Goal: Task Accomplishment & Management: Manage account settings

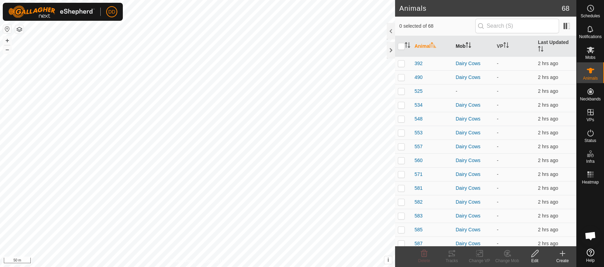
click at [464, 41] on th "Mob" at bounding box center [473, 46] width 41 height 21
click at [402, 61] on p-checkbox at bounding box center [401, 64] width 7 height 6
checkbox input "false"
click at [403, 74] on p-checkbox at bounding box center [401, 77] width 7 height 6
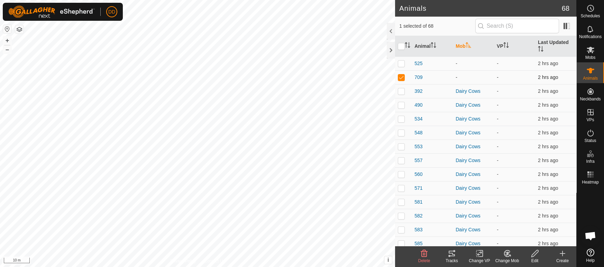
click at [403, 74] on p-checkbox at bounding box center [401, 77] width 7 height 6
checkbox input "false"
click at [401, 61] on p-checkbox at bounding box center [401, 64] width 7 height 6
checkbox input "true"
click at [420, 60] on span "525" at bounding box center [418, 63] width 8 height 7
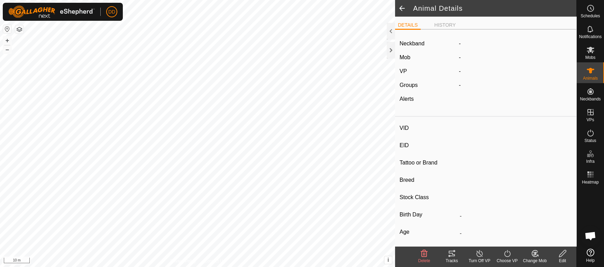
type input "525"
type input "-"
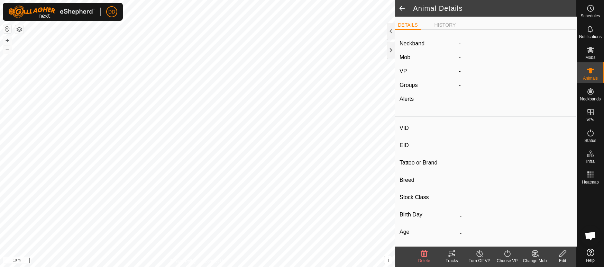
type input "0 kg"
type input "-"
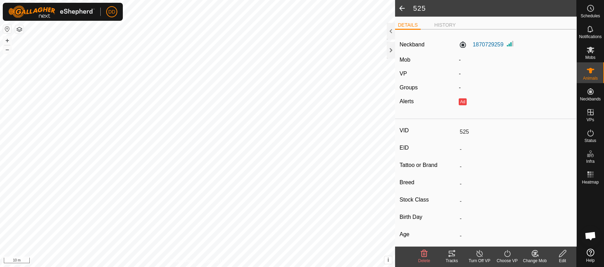
click at [564, 252] on icon at bounding box center [562, 253] width 9 height 8
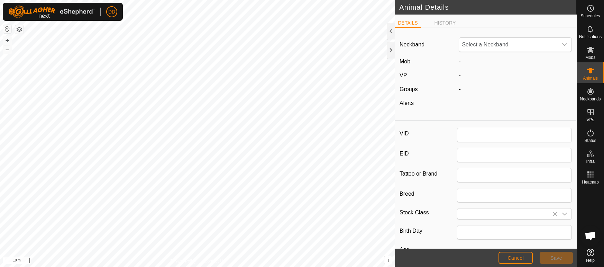
type input "525"
type input "0"
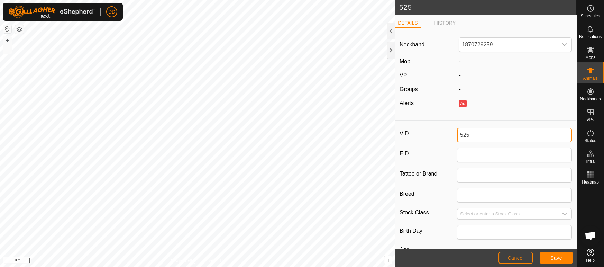
click at [239, 103] on div "525 DETAILS HISTORY Neckband 1870729259 Mob - VP - Groups - Alerts Ad VID 525 E…" at bounding box center [288, 133] width 576 height 267
type input "666"
click at [565, 260] on button "Save" at bounding box center [556, 257] width 33 height 12
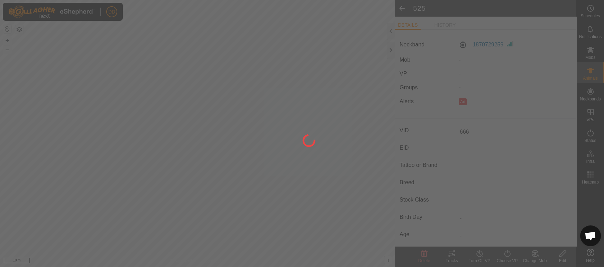
type input "-"
type input "0 kg"
type input "-"
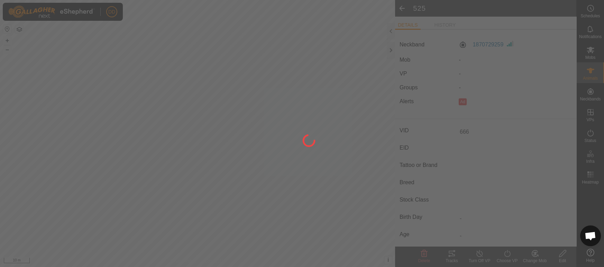
type input "-"
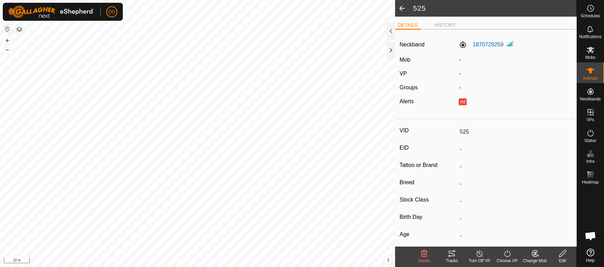
click at [536, 257] on div "Change Mob" at bounding box center [535, 260] width 28 height 6
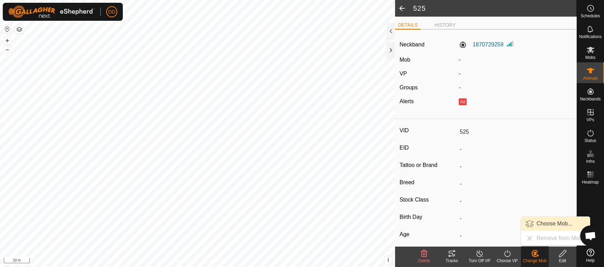
click at [538, 222] on link "Choose Mob..." at bounding box center [555, 224] width 68 height 14
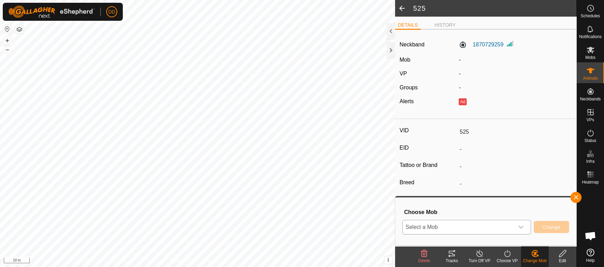
click at [463, 229] on span "Select a Mob" at bounding box center [458, 227] width 111 height 14
click at [436, 210] on li "Dairy Cows" at bounding box center [467, 211] width 129 height 17
click at [554, 222] on button "Change" at bounding box center [551, 227] width 35 height 12
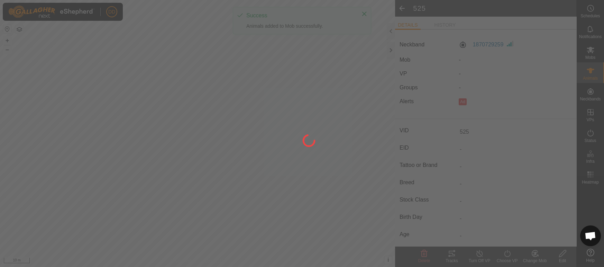
type input "666"
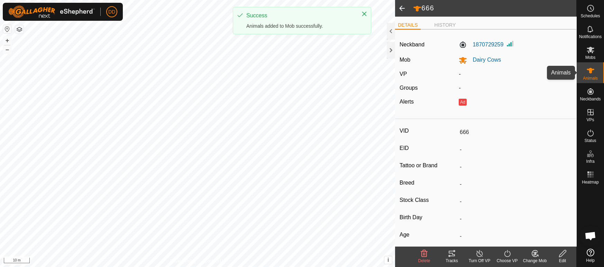
click at [597, 79] on span "Animals" at bounding box center [590, 78] width 15 height 4
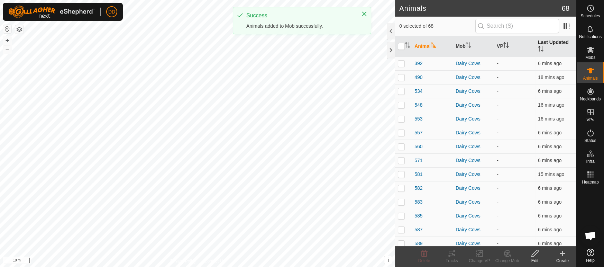
click at [549, 43] on th "Last Updated" at bounding box center [555, 46] width 41 height 21
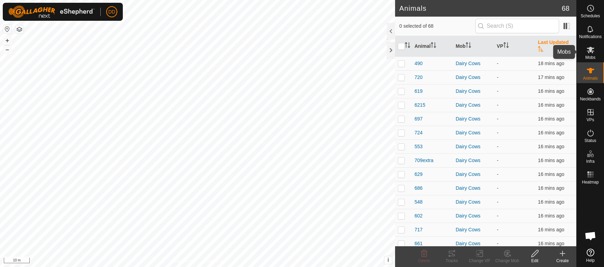
click at [588, 50] on icon at bounding box center [591, 50] width 8 height 7
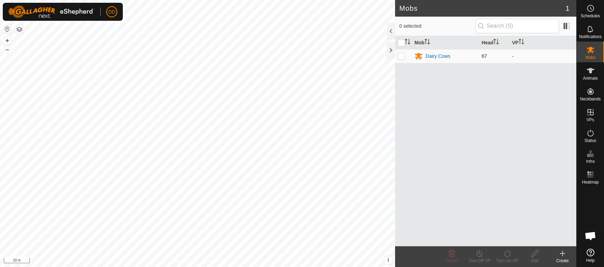
click at [399, 57] on p-checkbox at bounding box center [401, 56] width 7 height 6
checkbox input "true"
click at [515, 261] on div "Turn On VP" at bounding box center [507, 260] width 28 height 6
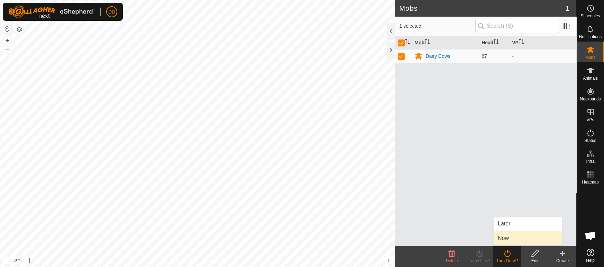
click at [509, 241] on link "Now" at bounding box center [528, 238] width 68 height 14
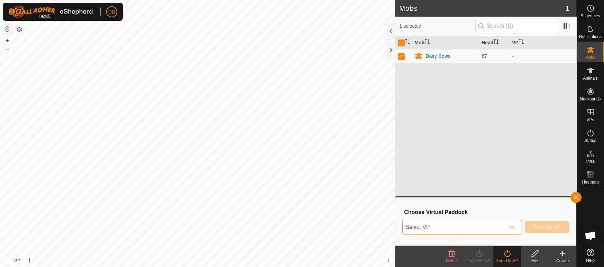
drag, startPoint x: 480, startPoint y: 233, endPoint x: 482, endPoint y: 229, distance: 4.4
click at [480, 232] on span "Select VP" at bounding box center [454, 227] width 102 height 14
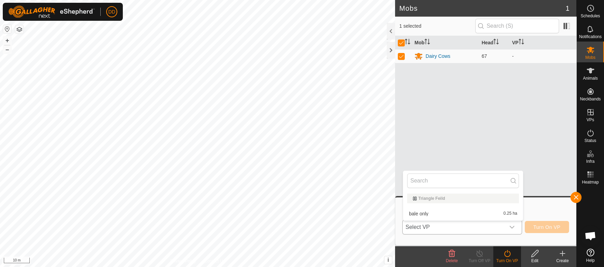
click at [477, 212] on li "bale only 0.25 ha" at bounding box center [463, 214] width 120 height 14
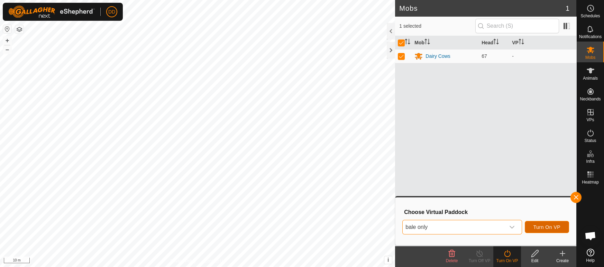
click at [535, 221] on button "Turn On VP" at bounding box center [547, 227] width 44 height 12
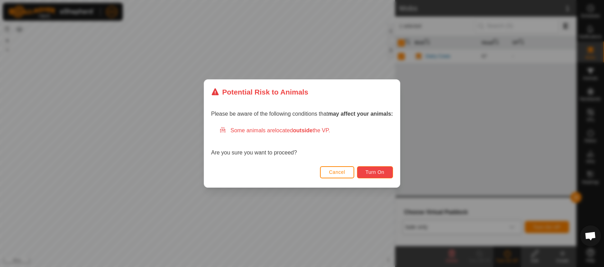
click at [376, 172] on span "Turn On" at bounding box center [375, 172] width 19 height 6
